Goal: Find specific page/section: Find specific page/section

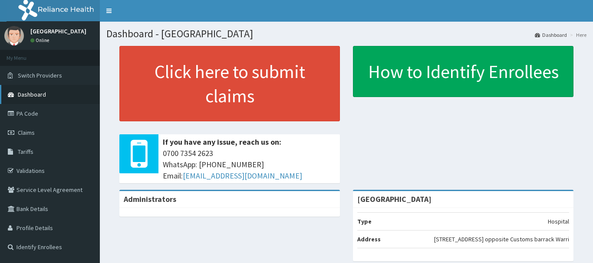
click at [47, 92] on link "Dashboard" at bounding box center [50, 94] width 100 height 19
click at [39, 92] on span "Dashboard" at bounding box center [32, 95] width 28 height 8
click at [26, 171] on link "Validations" at bounding box center [50, 170] width 100 height 19
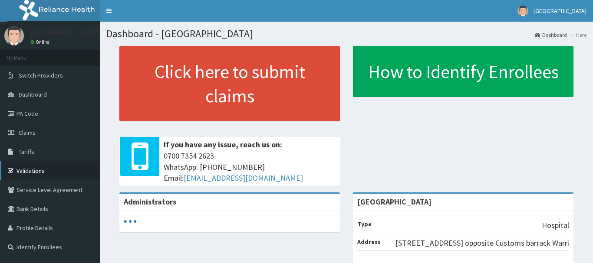
click at [26, 171] on link "Validations" at bounding box center [50, 170] width 100 height 19
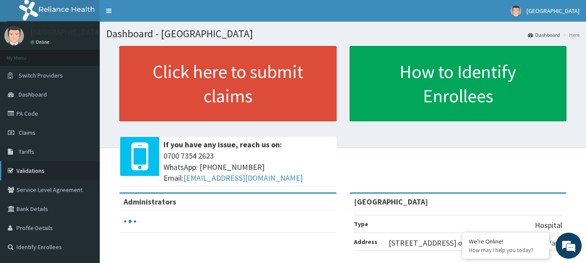
click at [38, 176] on link "Validations" at bounding box center [50, 170] width 100 height 19
